Goal: Find specific page/section: Find specific page/section

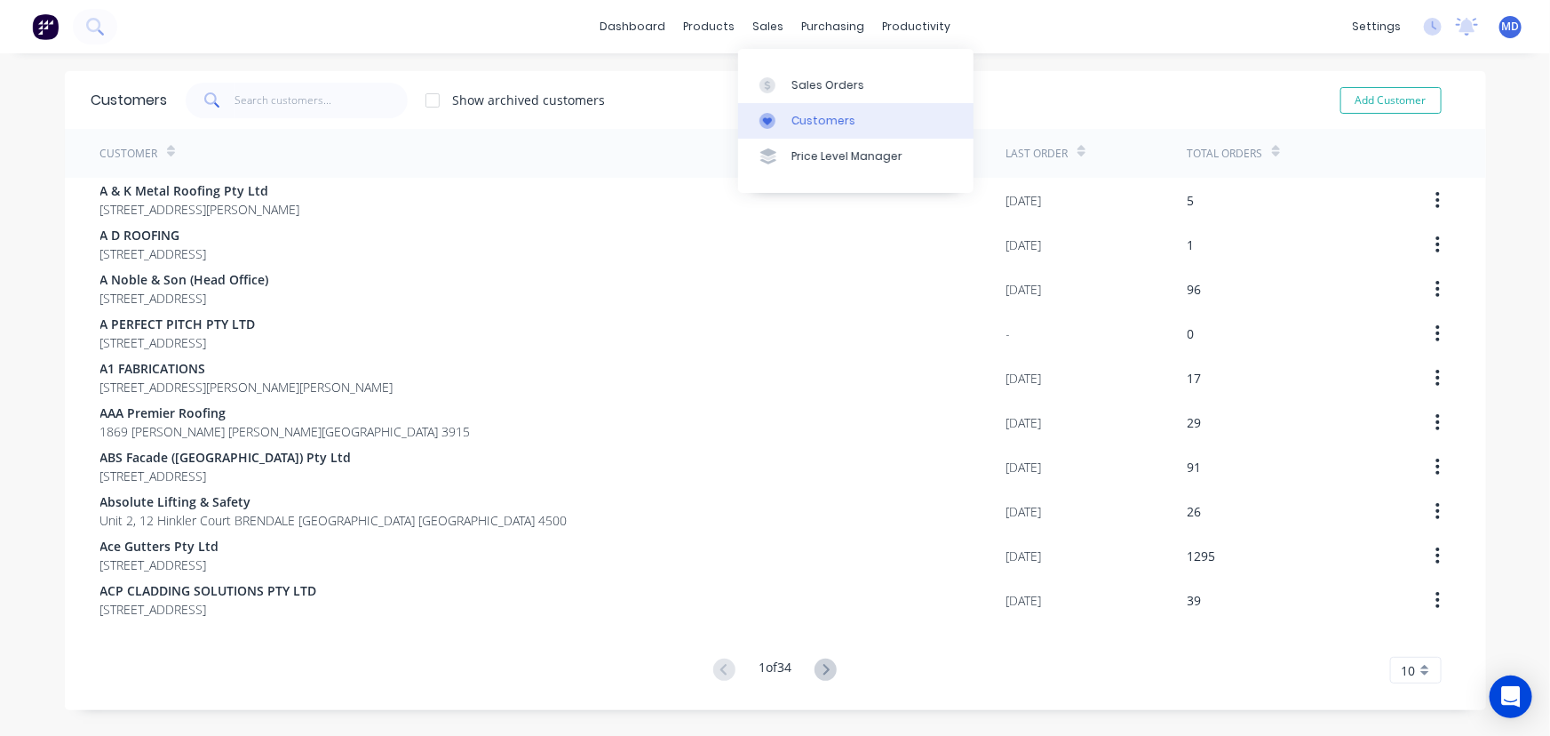
click at [810, 120] on div "Customers" at bounding box center [824, 121] width 64 height 16
click at [355, 106] on input "text" at bounding box center [321, 101] width 173 height 36
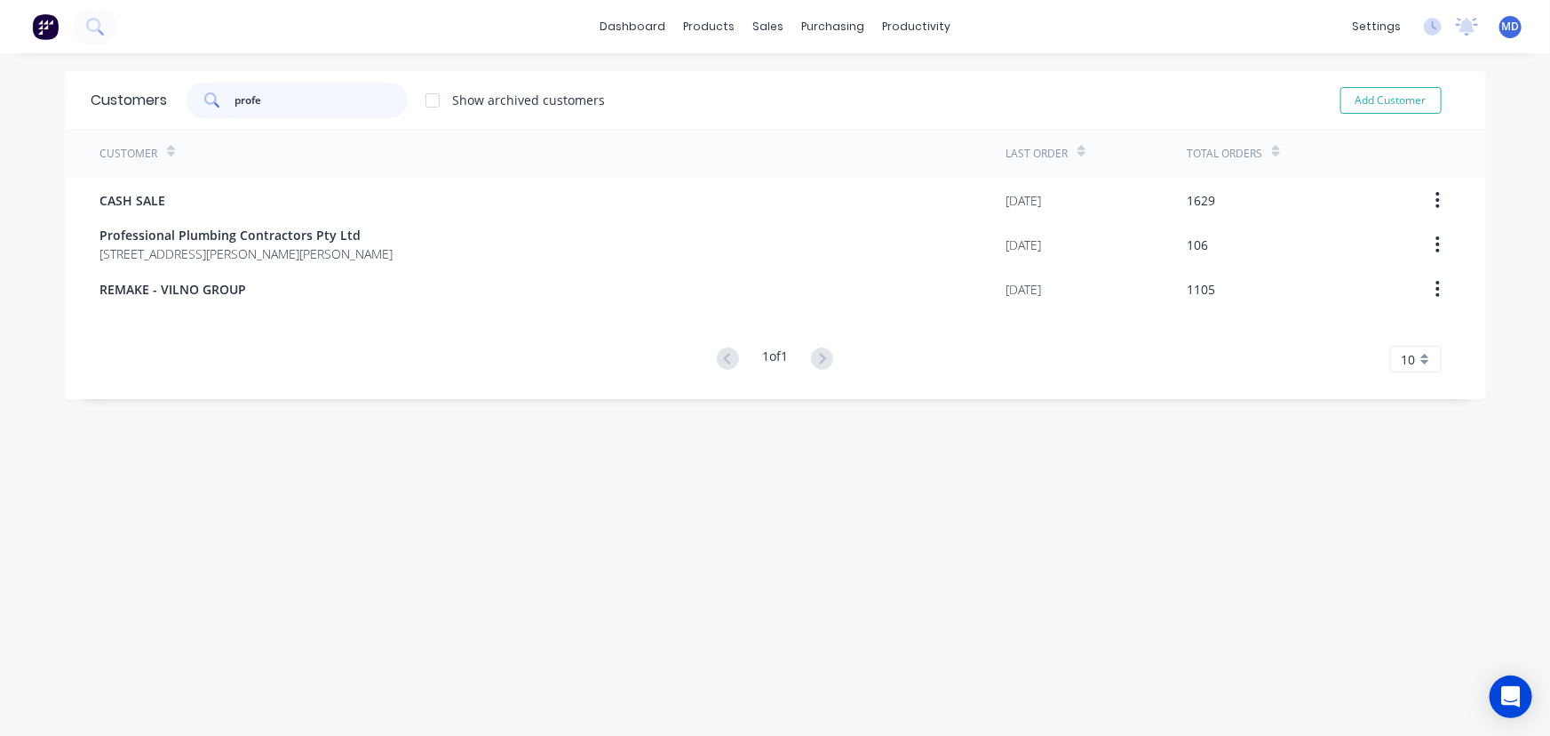
type input "profe"
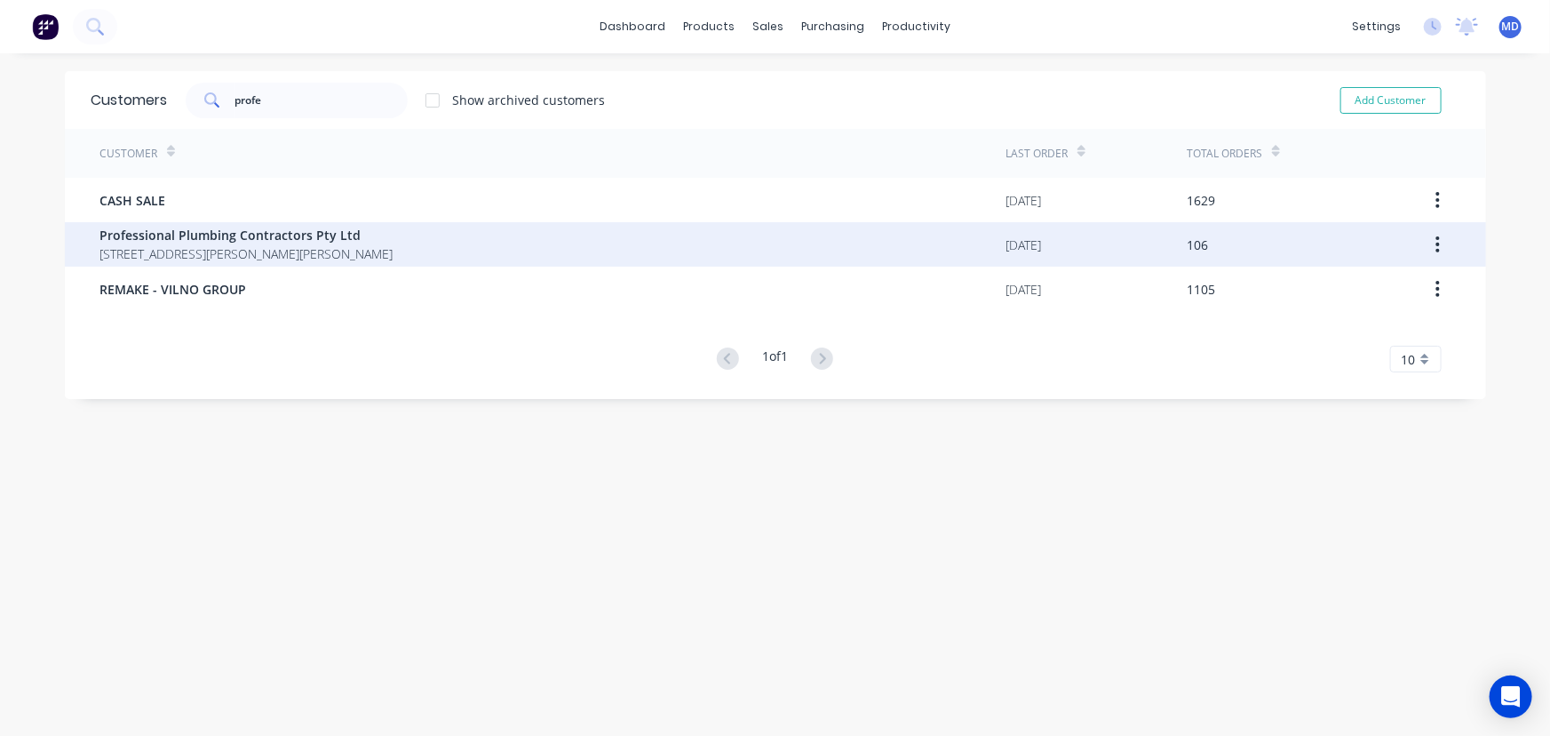
click at [248, 251] on span "[STREET_ADDRESS][PERSON_NAME][PERSON_NAME]" at bounding box center [246, 253] width 293 height 19
